Goal: Check status: Check status

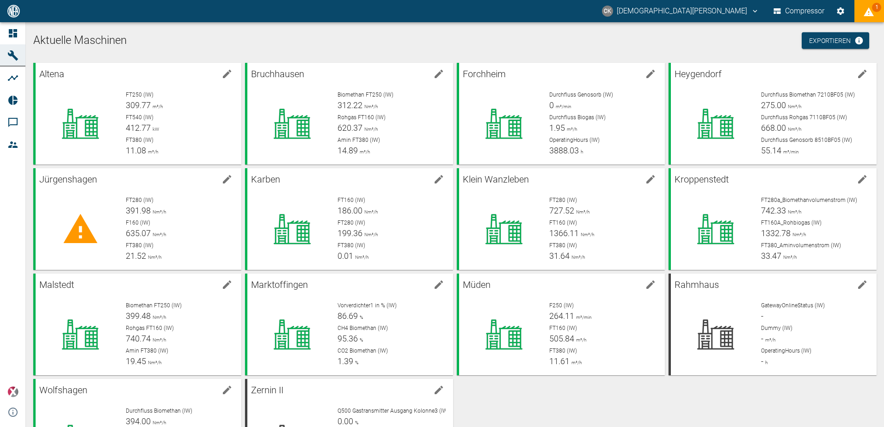
scroll to position [68, 0]
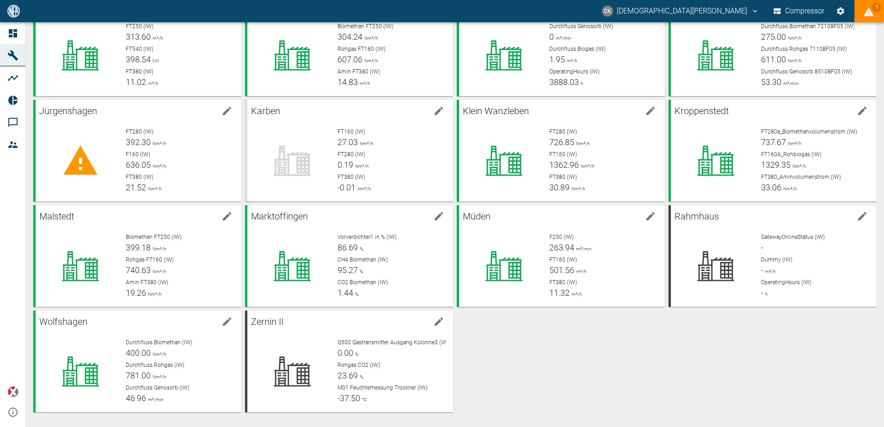
click at [870, 11] on icon "displayAlerts" at bounding box center [868, 11] width 10 height 9
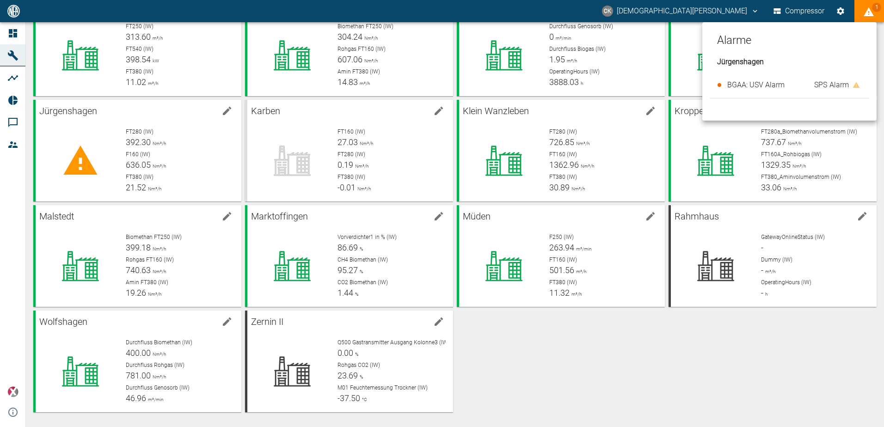
click at [772, 85] on span "BGAA: USV Alarm" at bounding box center [755, 84] width 57 height 9
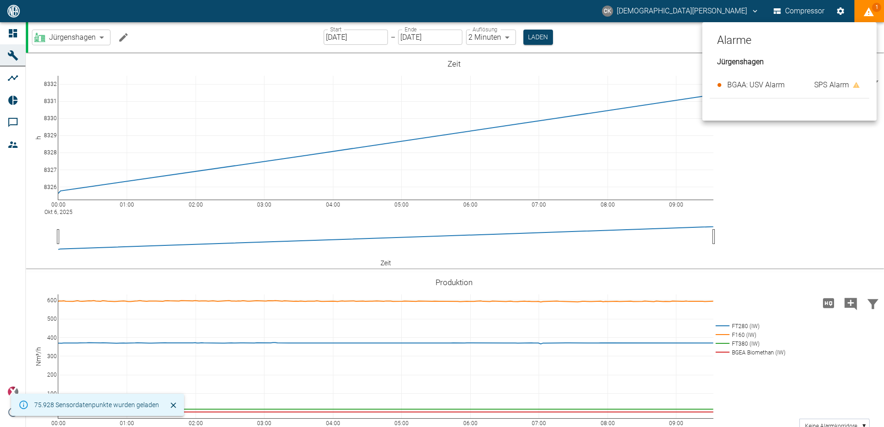
click at [13, 30] on div at bounding box center [442, 213] width 884 height 427
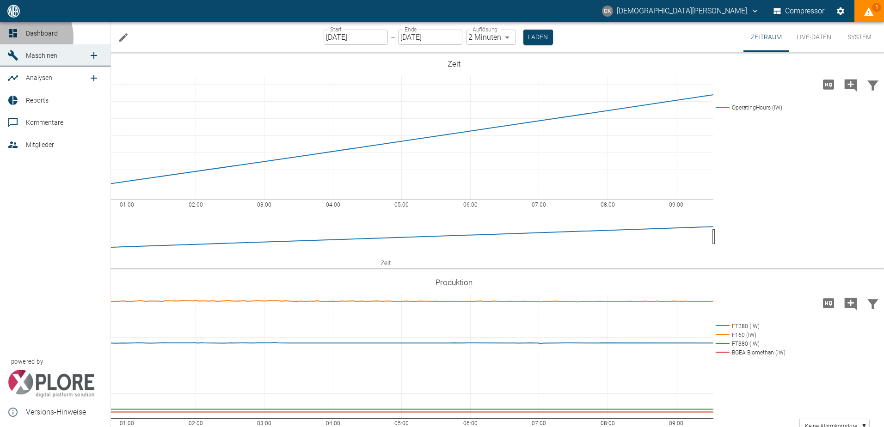
click at [15, 38] on icon at bounding box center [12, 33] width 11 height 11
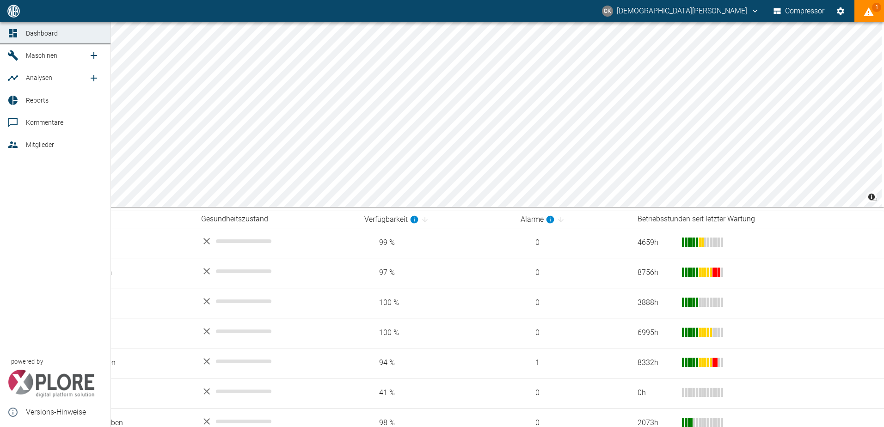
click at [13, 55] on icon at bounding box center [13, 55] width 10 height 10
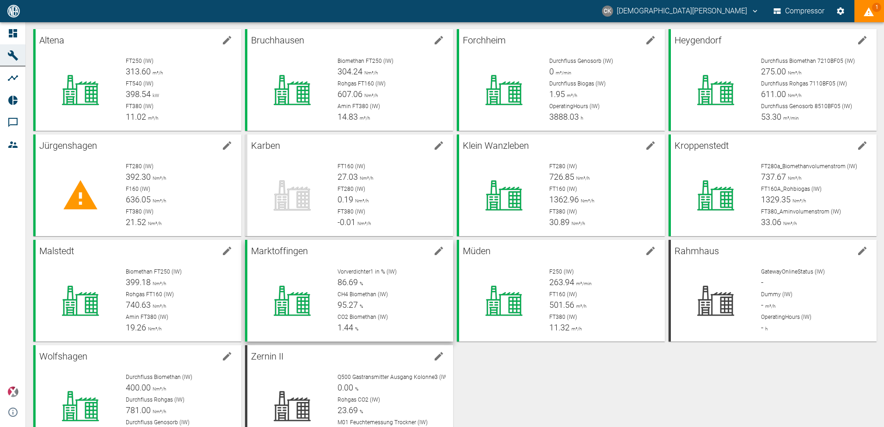
scroll to position [68, 0]
